Goal: Task Accomplishment & Management: Use online tool/utility

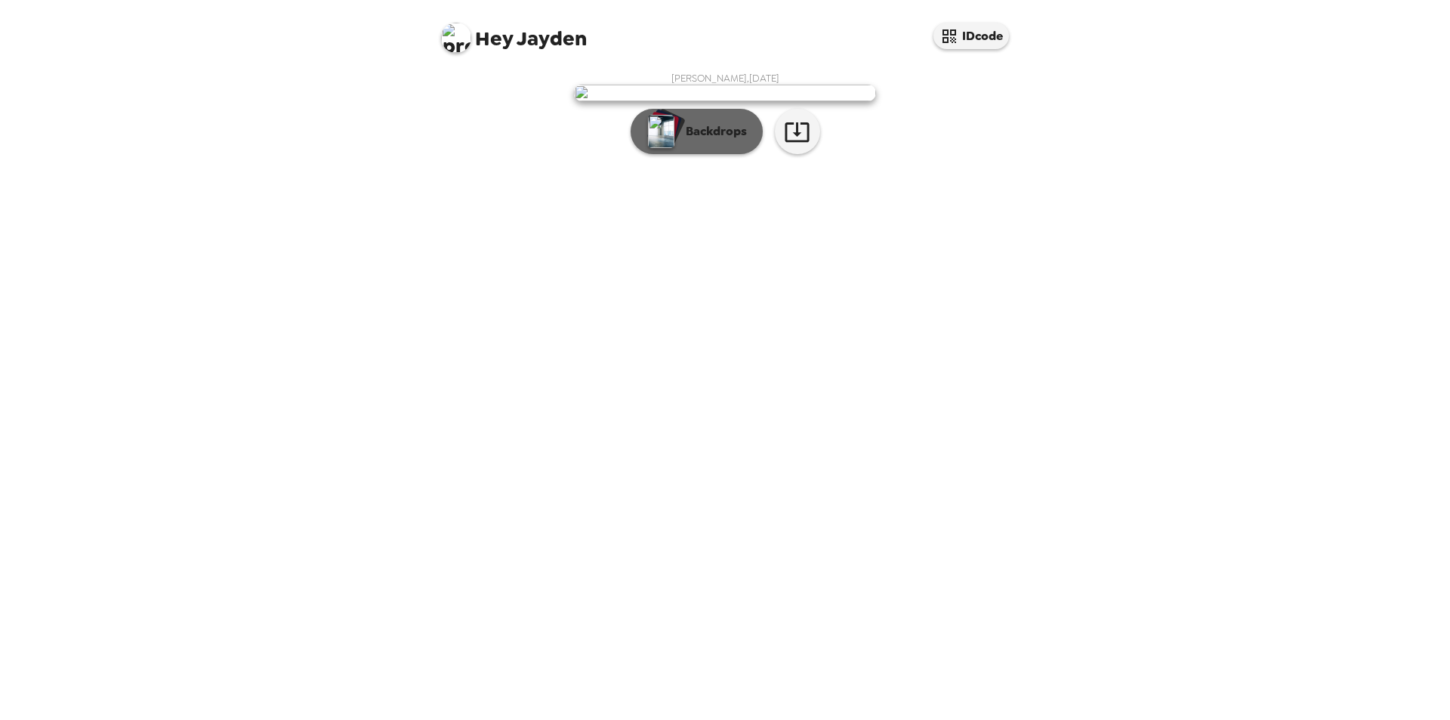
click at [694, 154] on button "Backdrops" at bounding box center [696, 131] width 132 height 45
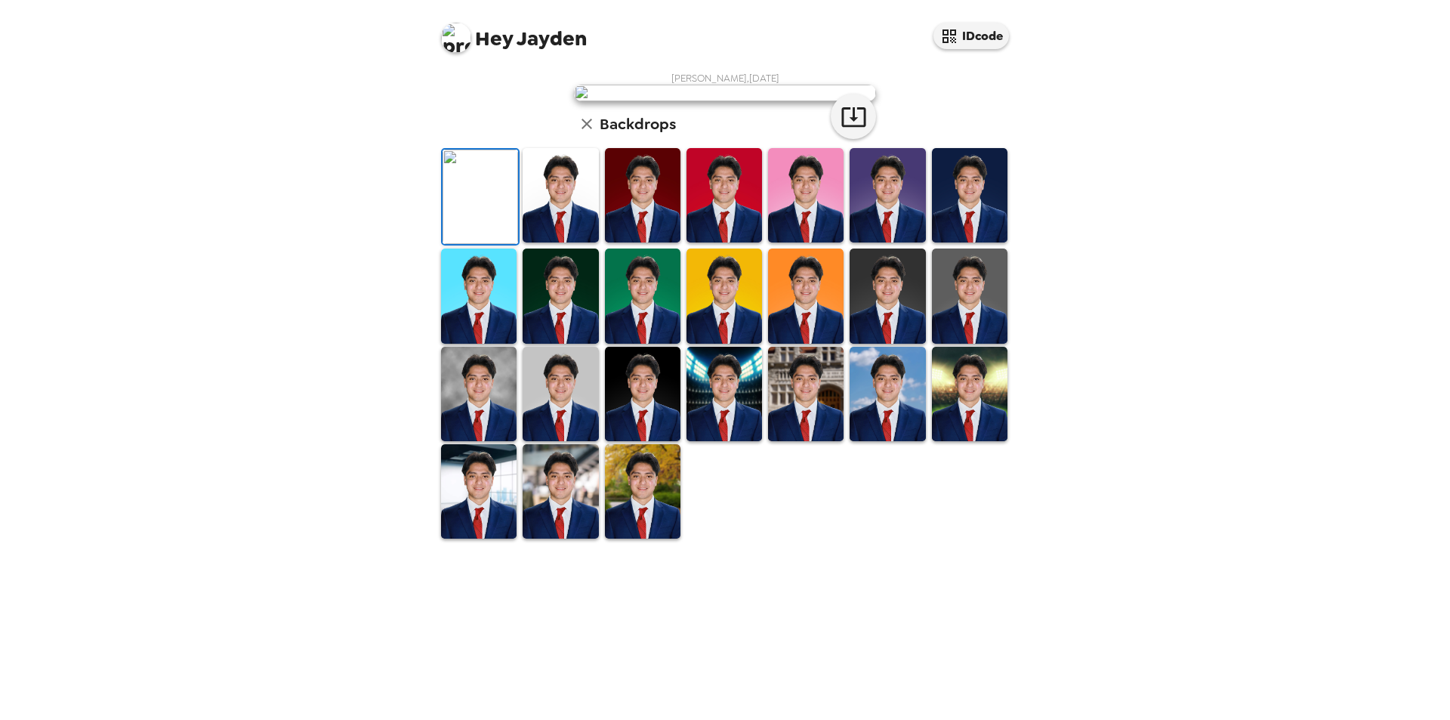
scroll to position [196, 0]
click at [655, 441] on img at bounding box center [643, 394] width 76 height 94
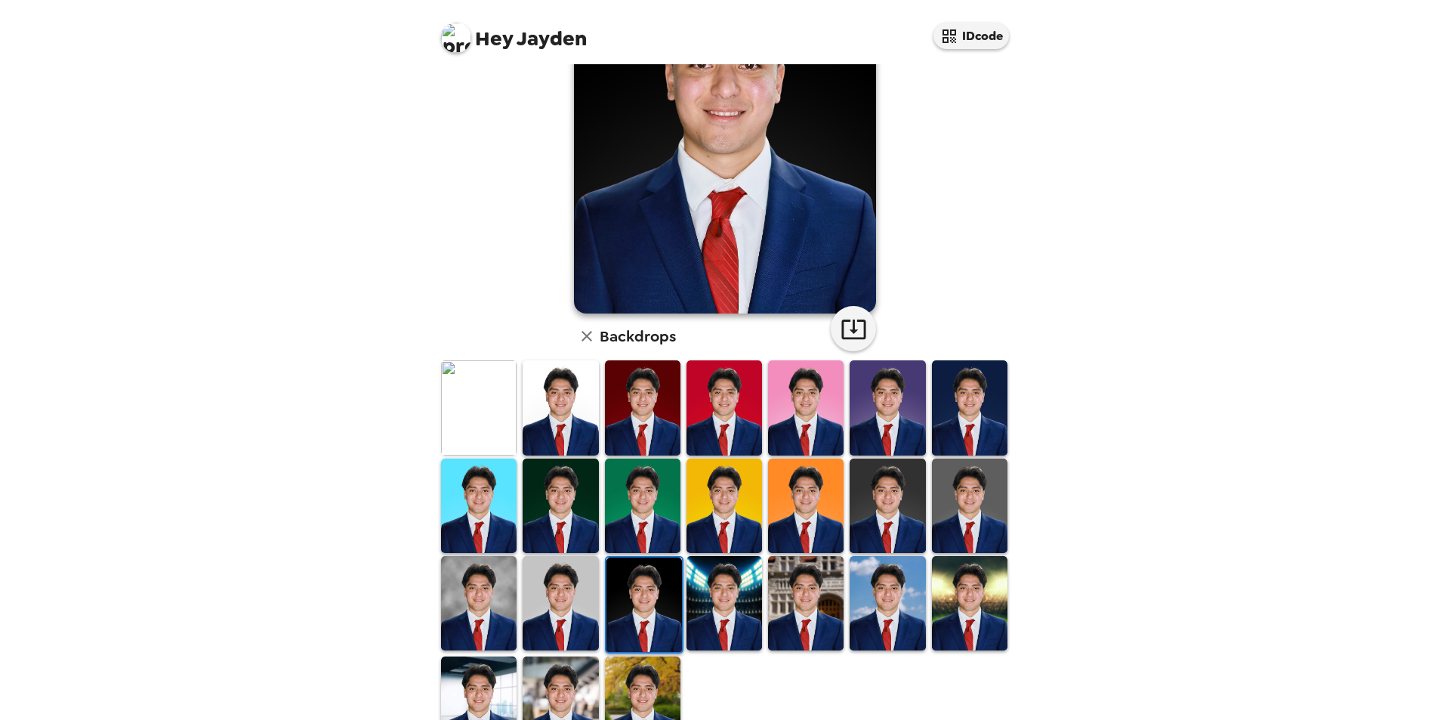
scroll to position [151, 0]
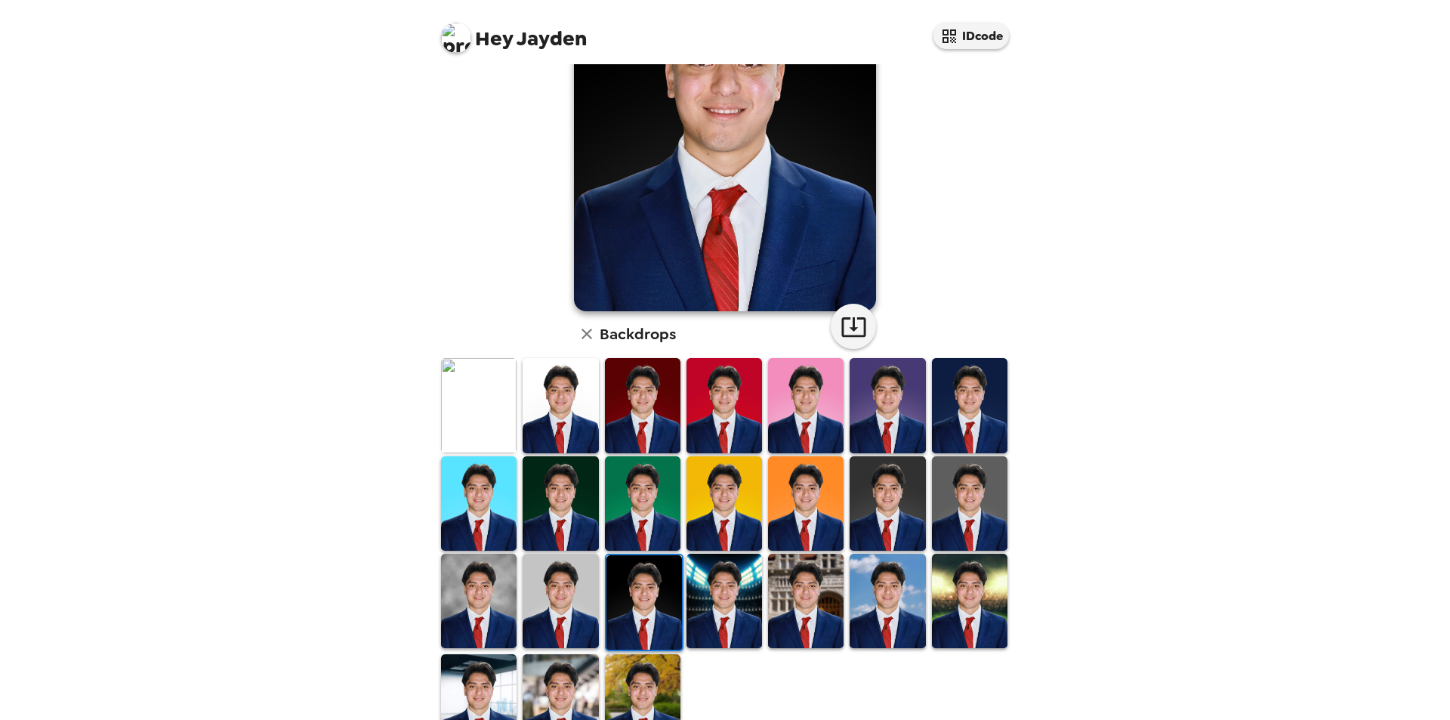
drag, startPoint x: 547, startPoint y: 576, endPoint x: 624, endPoint y: 509, distance: 102.8
click at [547, 578] on img at bounding box center [560, 600] width 76 height 94
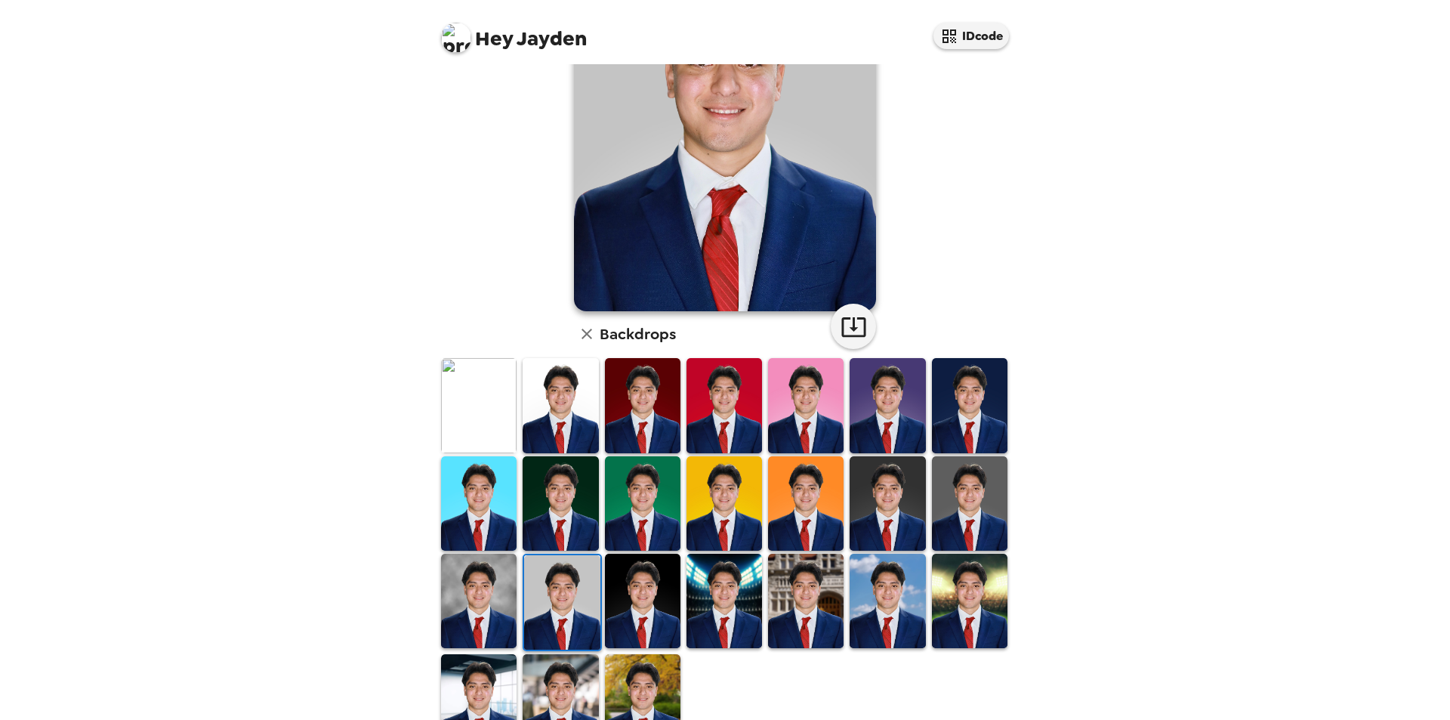
click at [778, 498] on img at bounding box center [806, 503] width 76 height 94
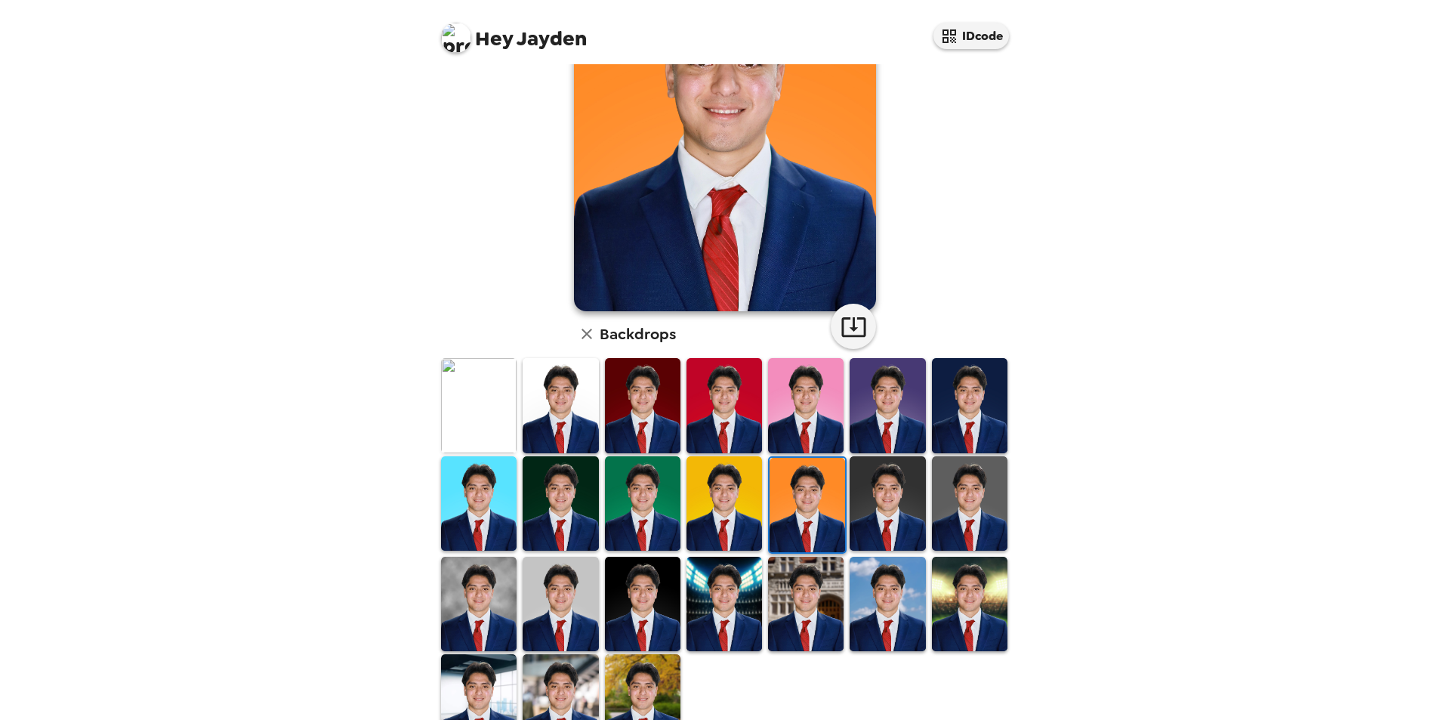
click at [581, 498] on img at bounding box center [560, 503] width 76 height 94
